Goal: Task Accomplishment & Management: Use online tool/utility

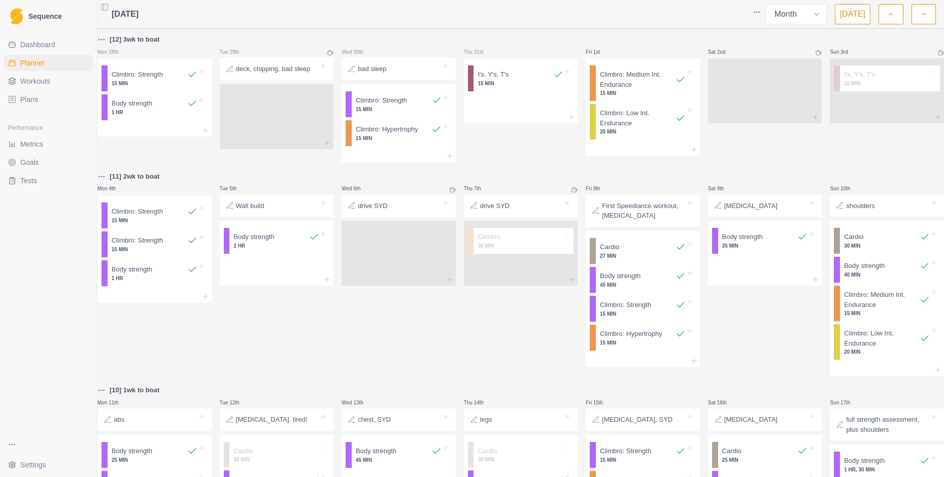
select select "month"
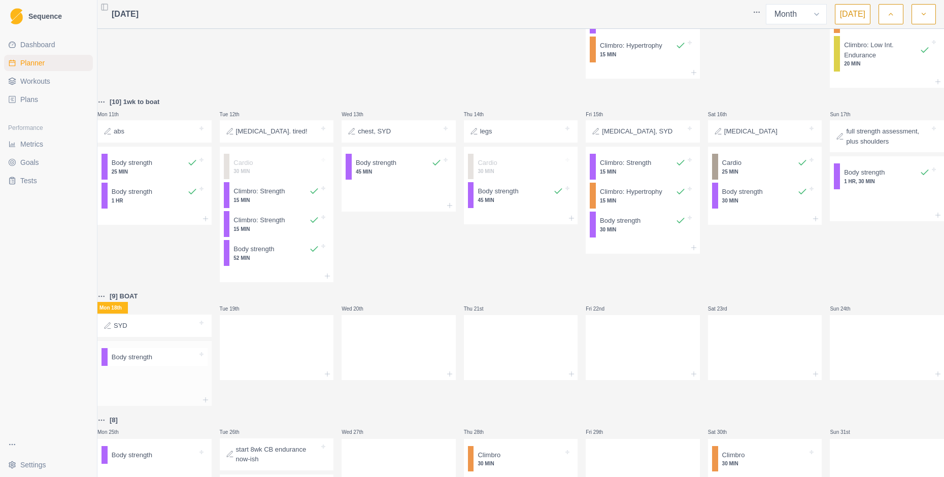
click at [146, 362] on p "Body strength" at bounding box center [132, 357] width 41 height 10
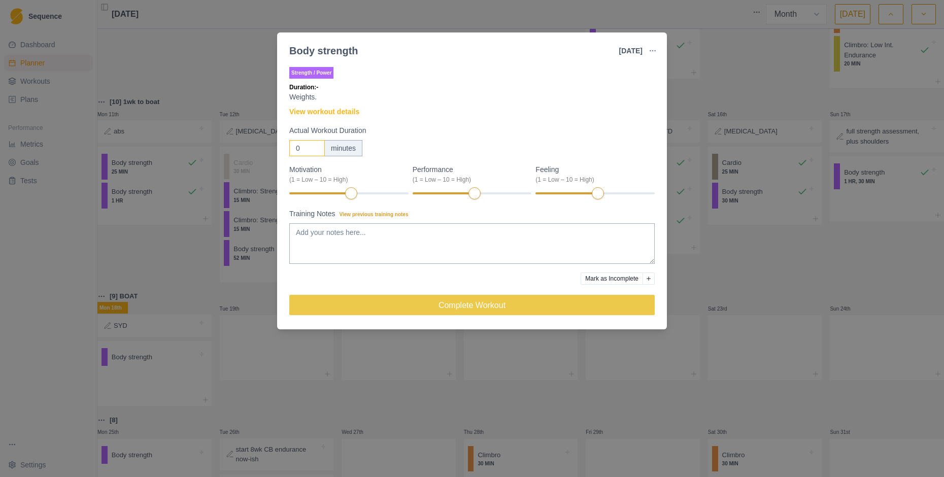
drag, startPoint x: 303, startPoint y: 149, endPoint x: 280, endPoint y: 147, distance: 22.9
click at [283, 147] on div "Strength / Power Duration: - Weights. View workout details Actual Workout Durat…" at bounding box center [472, 195] width 390 height 269
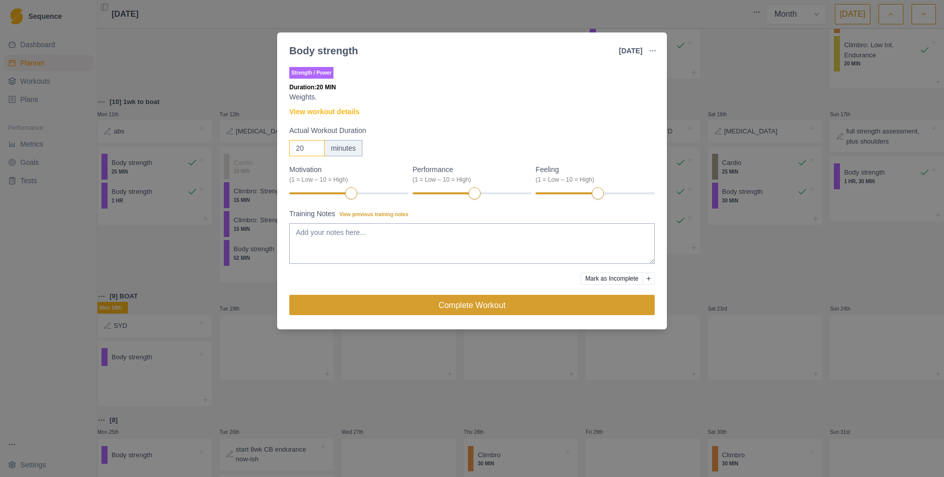
type input "20"
click at [464, 307] on button "Complete Workout" at bounding box center [472, 305] width 366 height 20
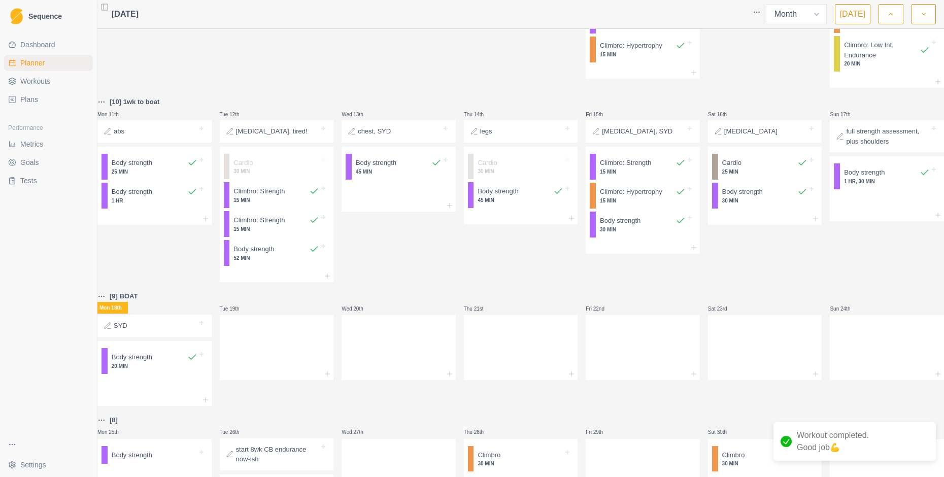
click at [157, 331] on div at bounding box center [162, 326] width 70 height 10
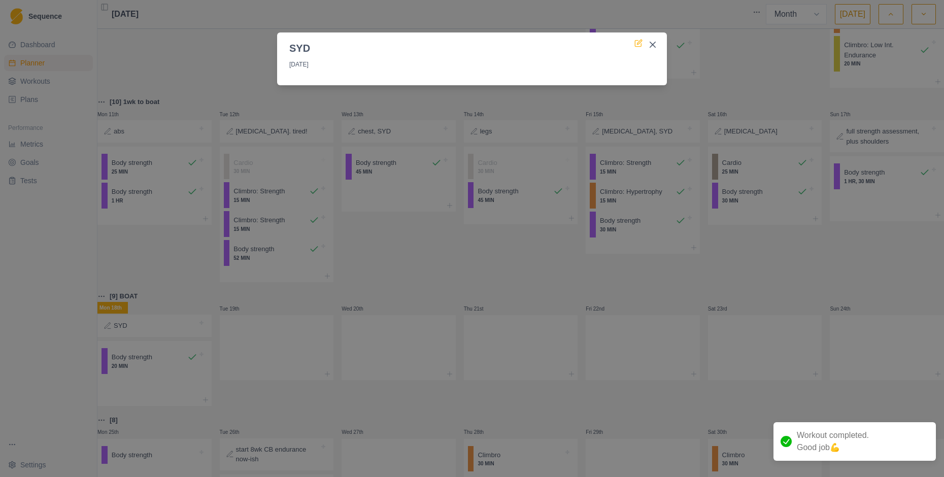
click at [635, 41] on icon at bounding box center [638, 44] width 6 height 6
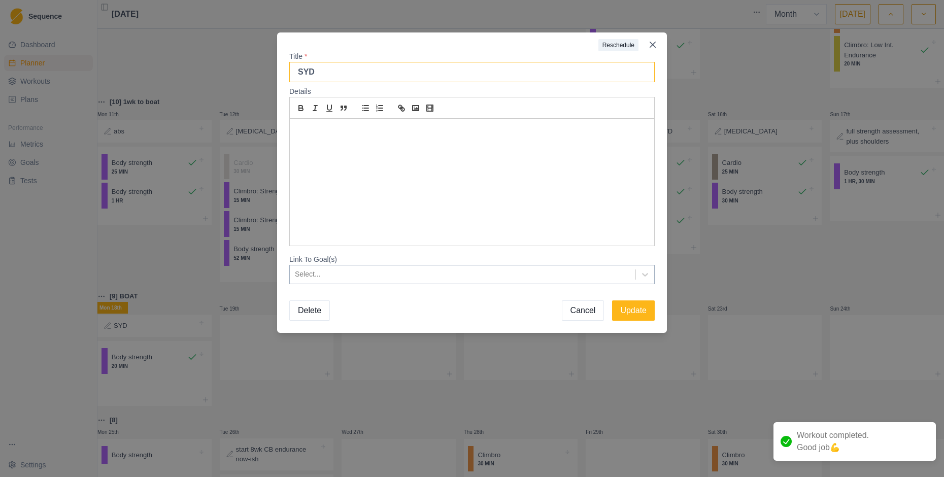
click at [350, 75] on input "SYD" at bounding box center [472, 72] width 366 height 20
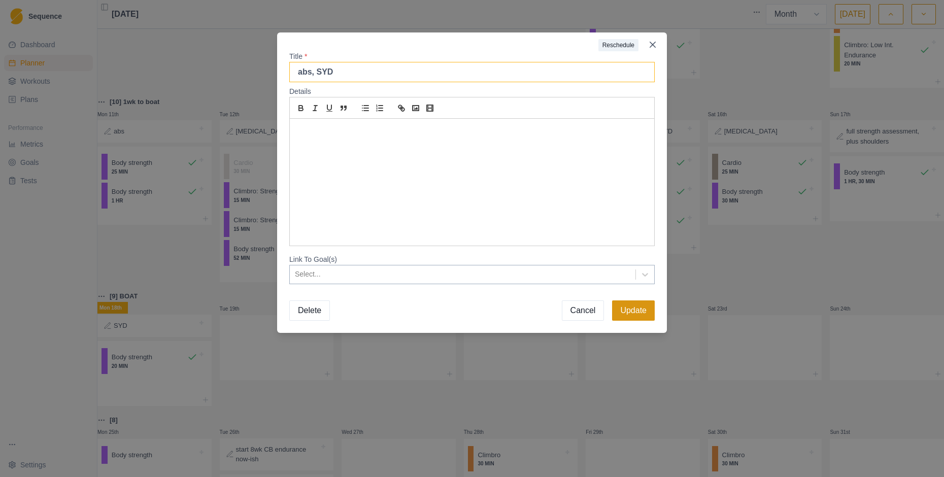
type input "abs, SYD"
click at [622, 307] on button "Update" at bounding box center [633, 311] width 43 height 20
